Goal: Navigation & Orientation: Understand site structure

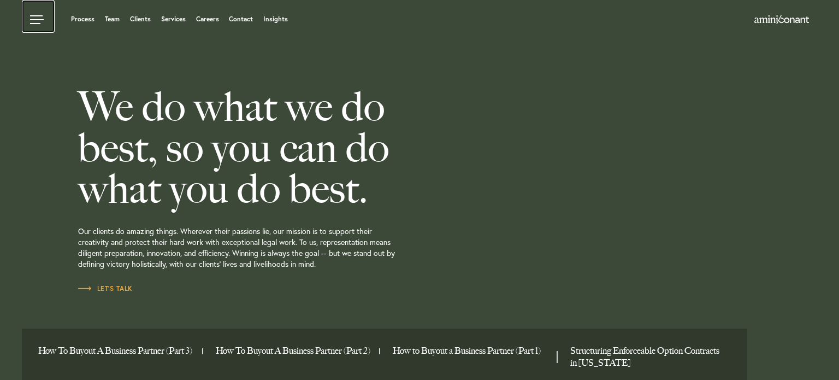
click at [37, 18] on link at bounding box center [38, 16] width 33 height 33
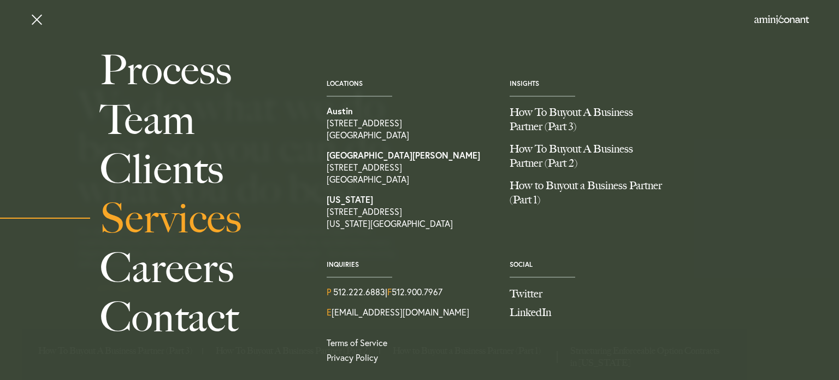
click at [190, 209] on link "Services" at bounding box center [201, 217] width 202 height 49
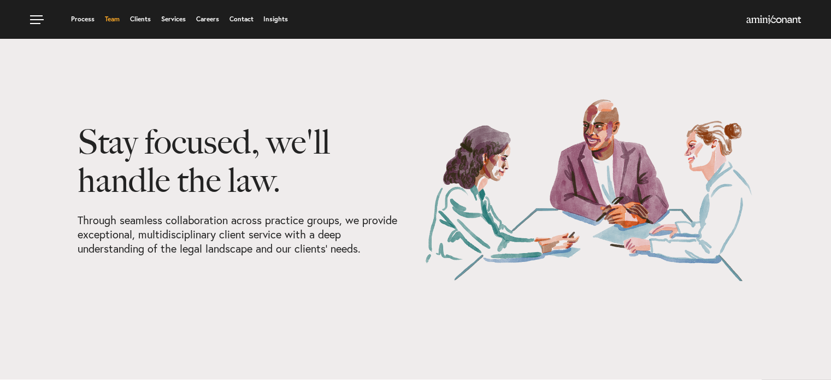
click at [114, 19] on link "Team" at bounding box center [112, 19] width 15 height 7
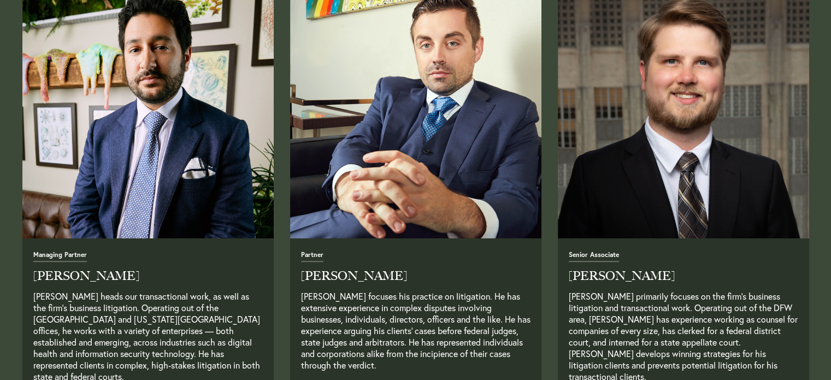
scroll to position [508, 0]
